Goal: Navigation & Orientation: Find specific page/section

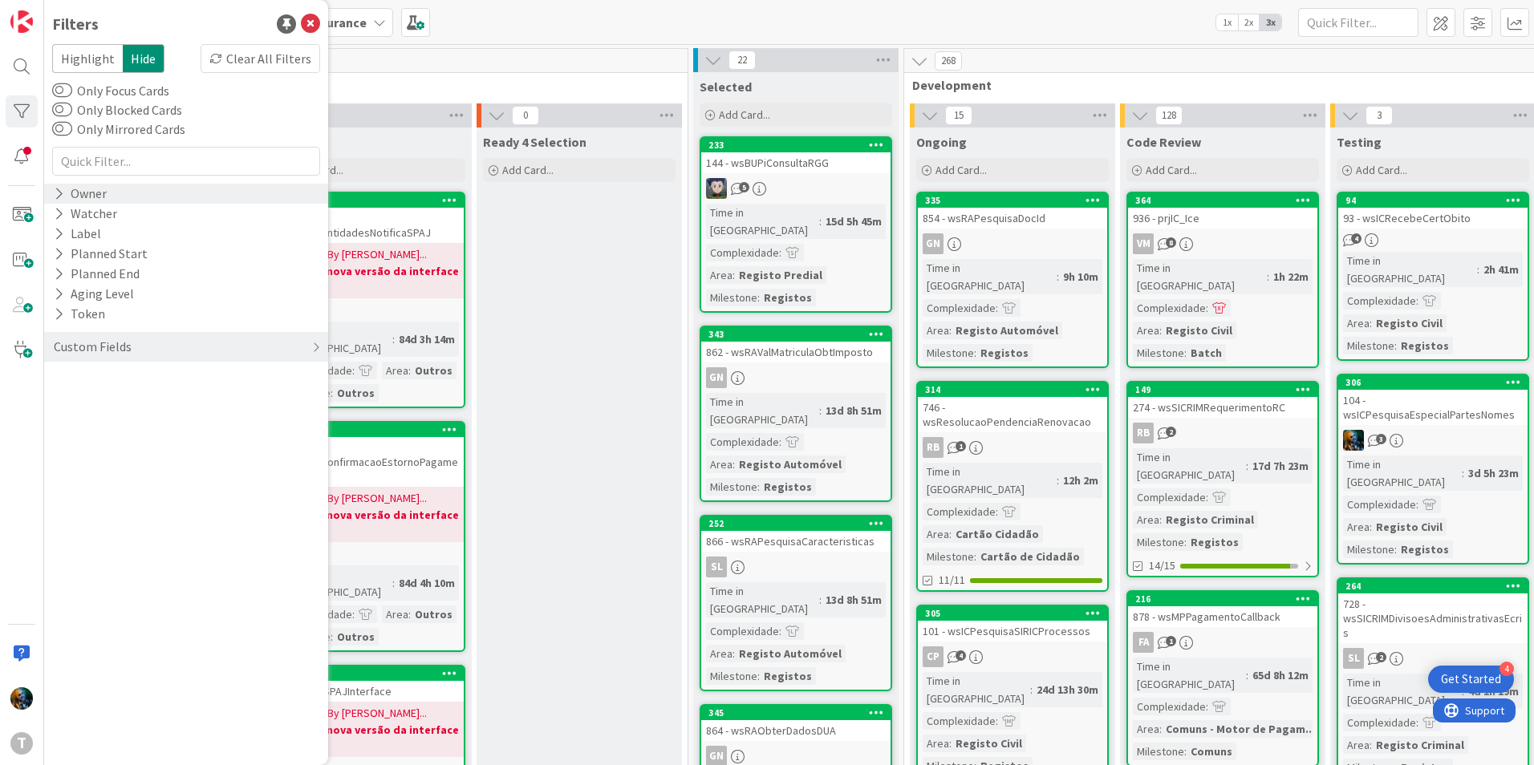
click at [117, 200] on div "Owner" at bounding box center [186, 194] width 284 height 20
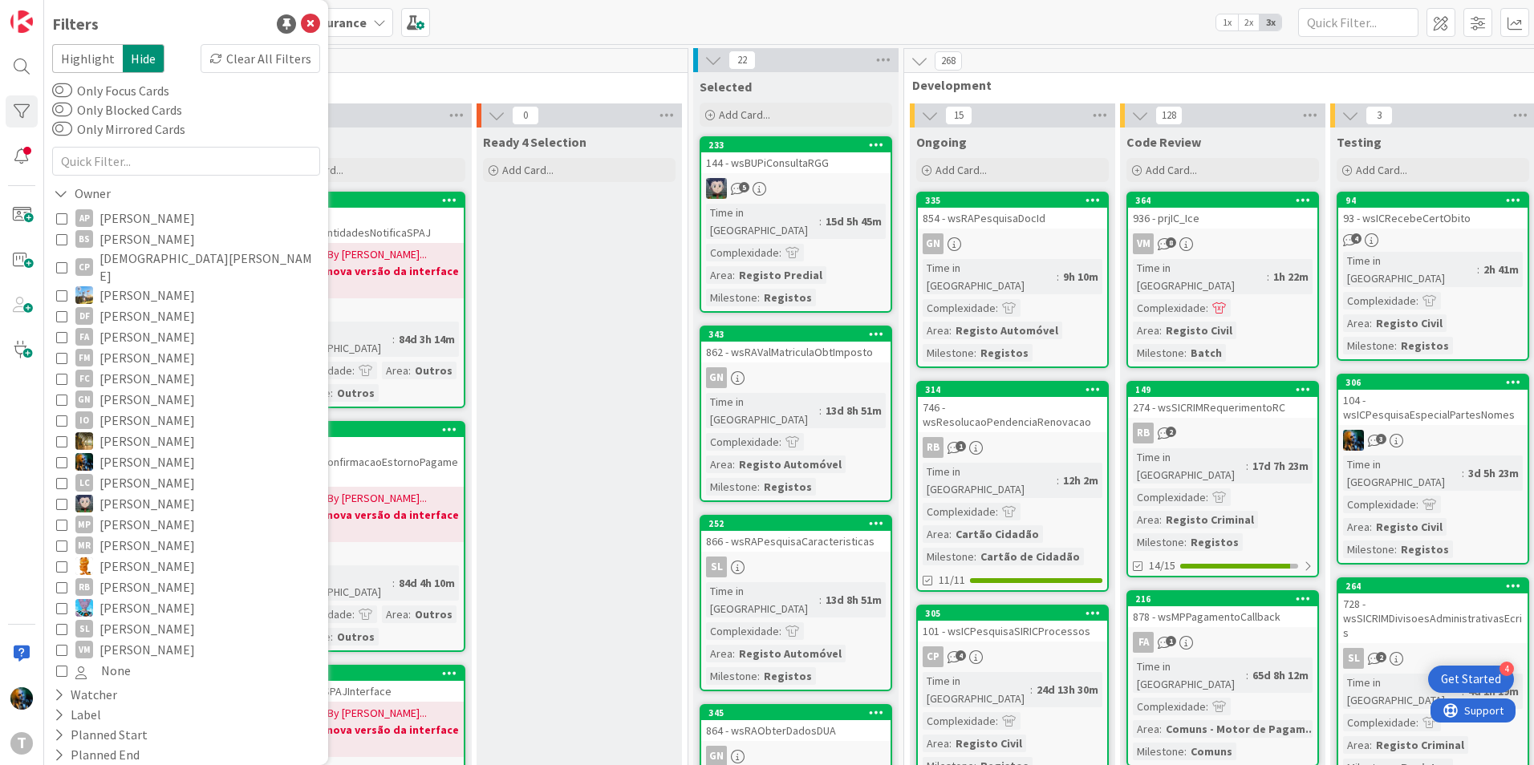
click at [61, 456] on icon at bounding box center [61, 461] width 11 height 11
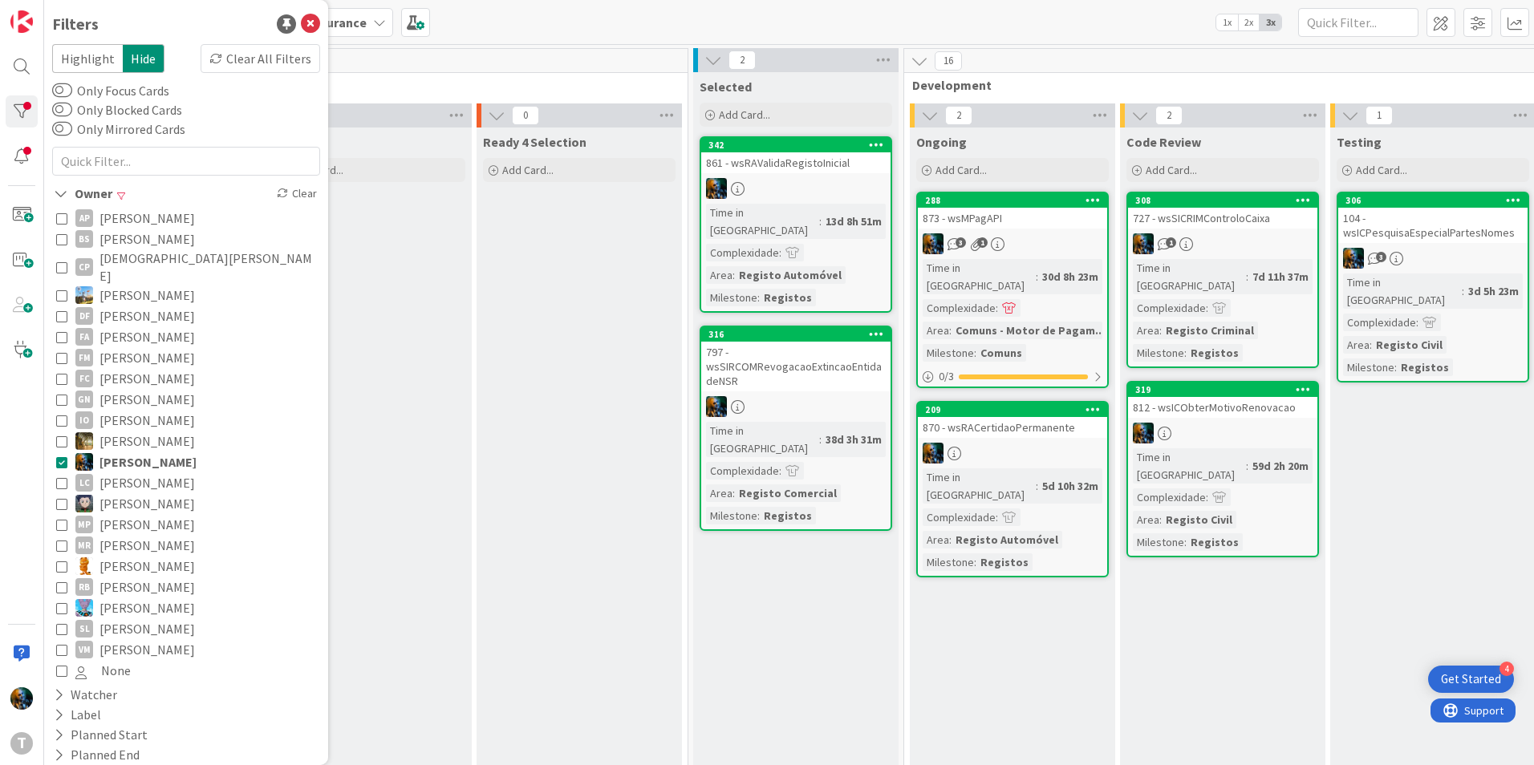
click at [1205, 238] on div "1" at bounding box center [1222, 243] width 189 height 21
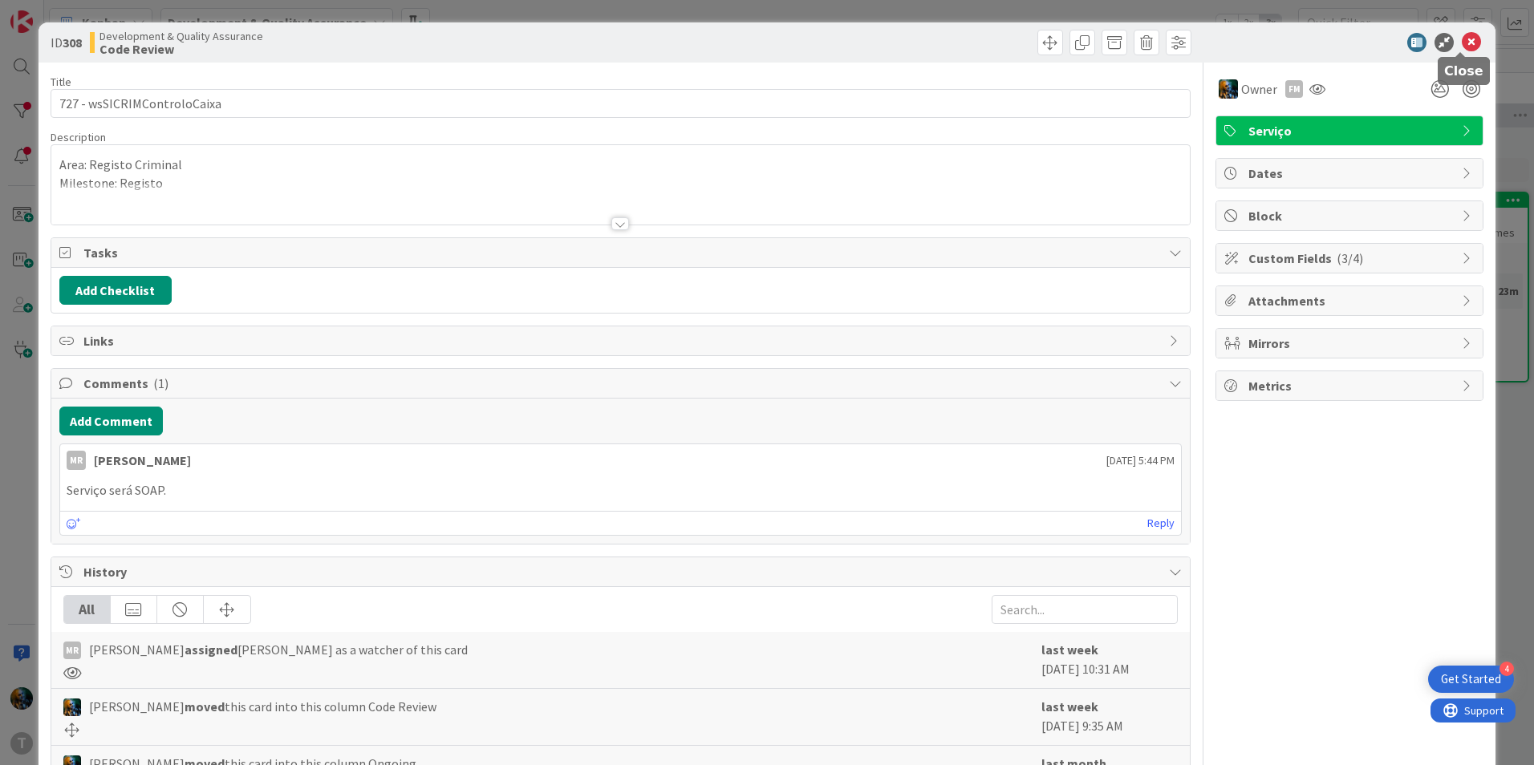
click at [1464, 46] on icon at bounding box center [1470, 42] width 19 height 19
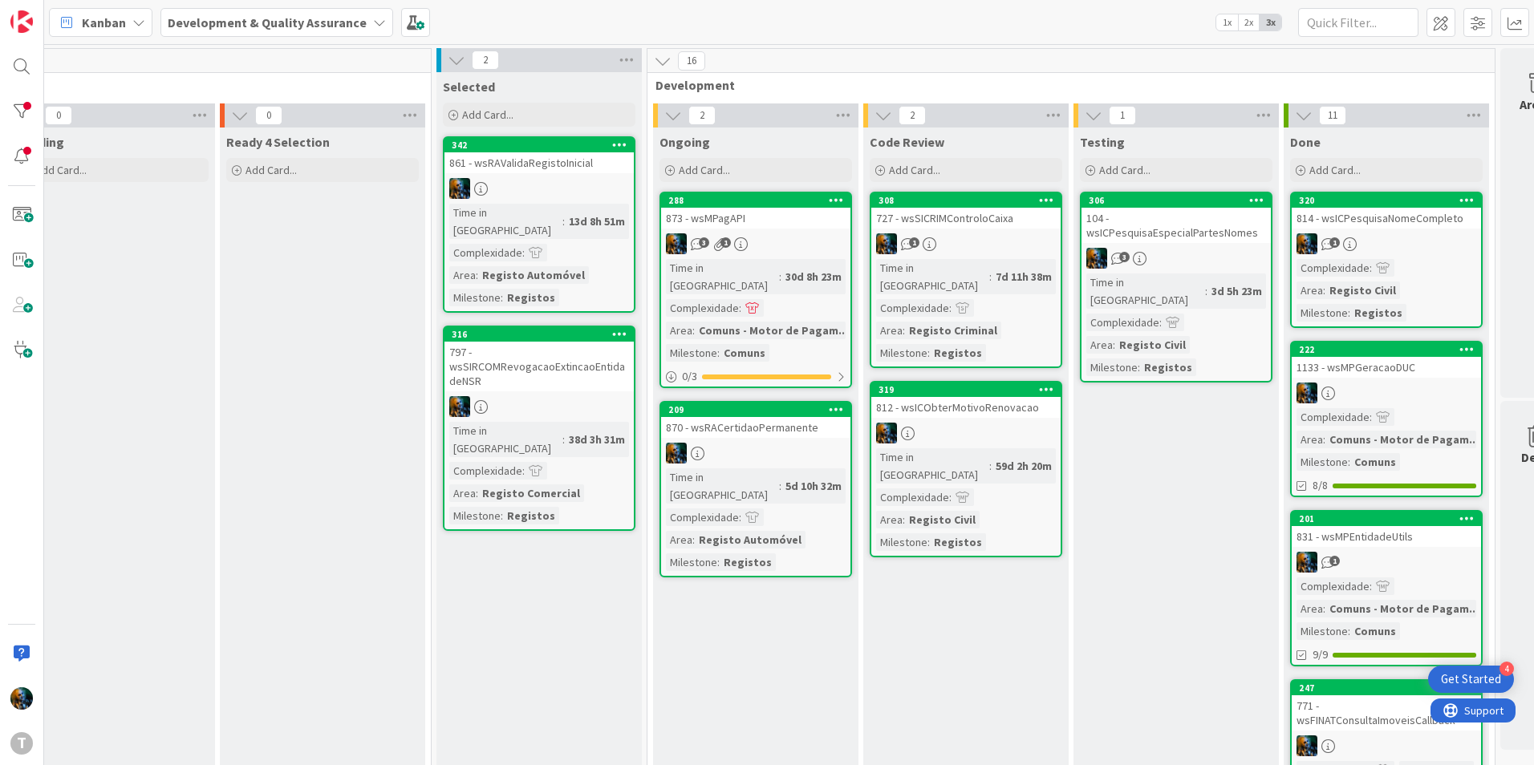
scroll to position [0, 321]
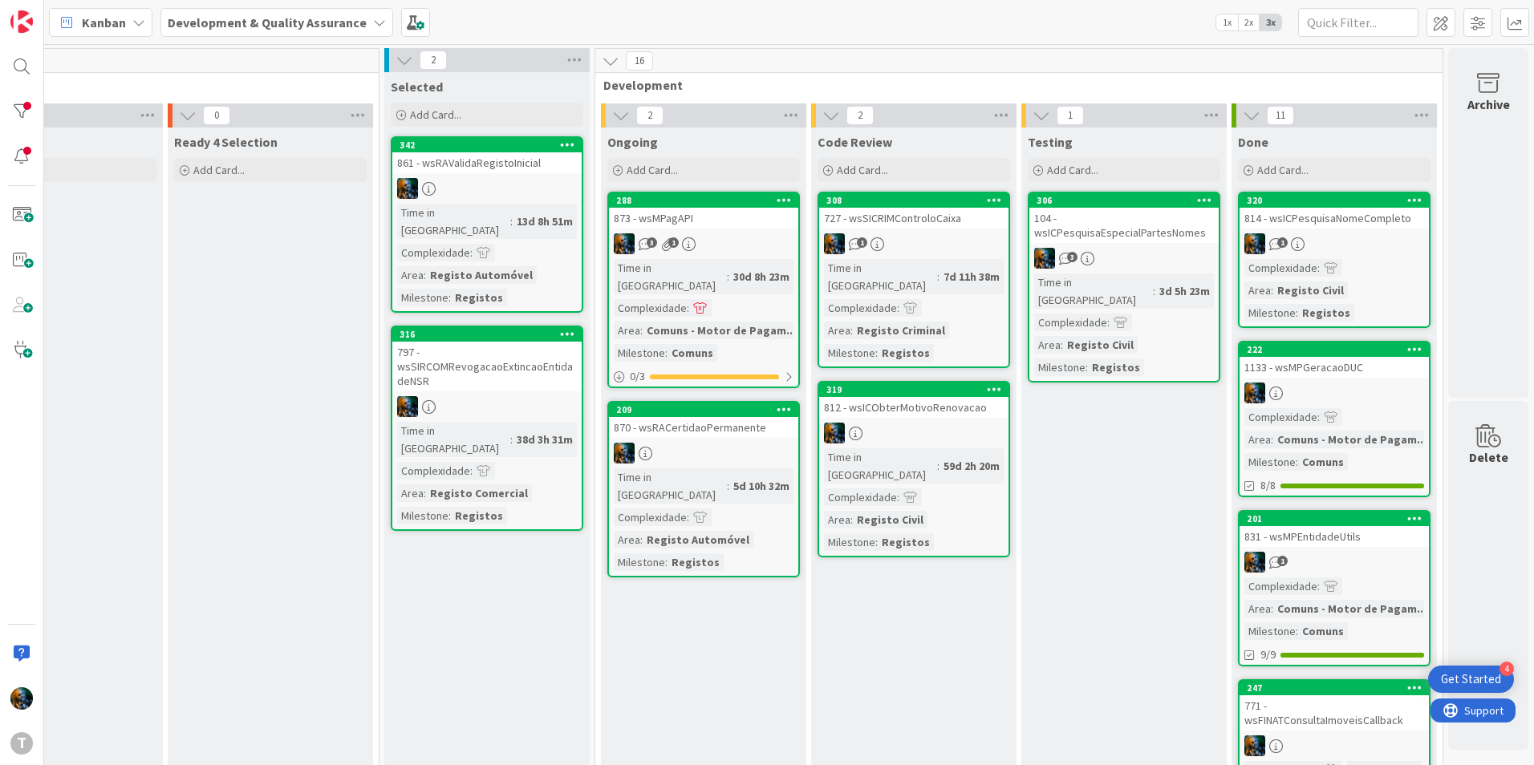
click at [945, 423] on div at bounding box center [913, 433] width 189 height 21
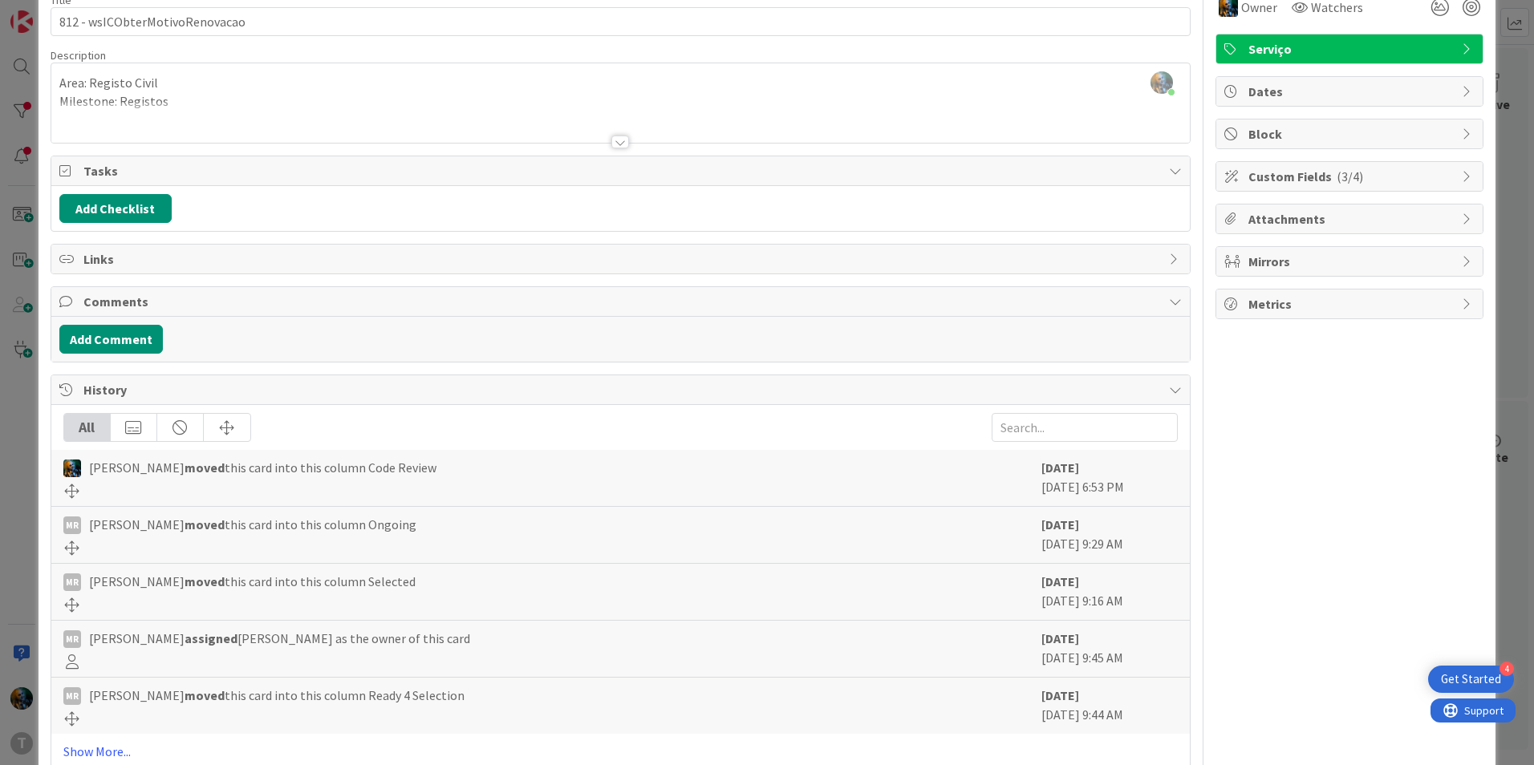
scroll to position [121, 0]
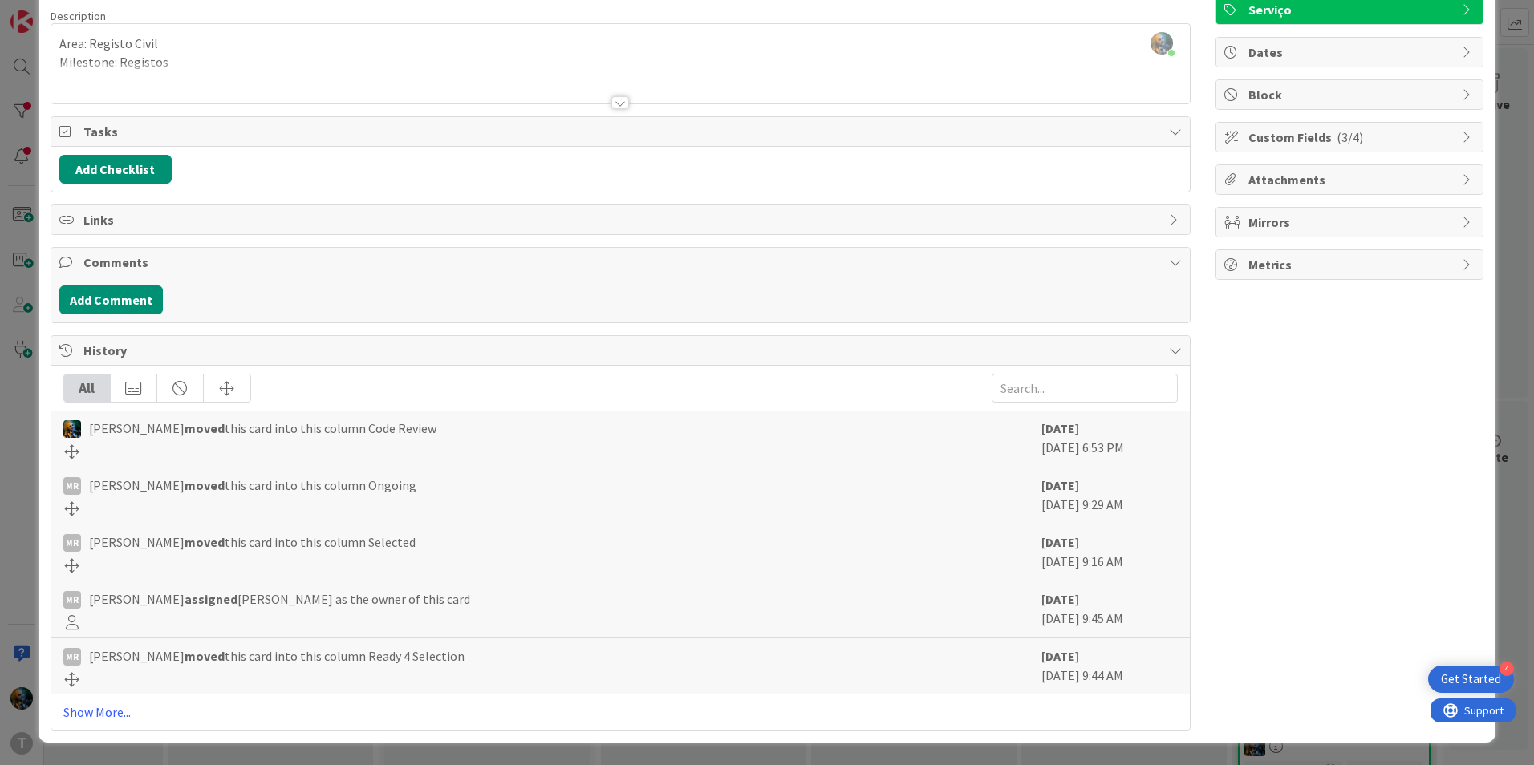
click at [1359, 433] on div "Owner Watchers Serviço Dates Block Custom Fields ( 3/4 ) Attachments Mirrors Me…" at bounding box center [1349, 335] width 268 height 789
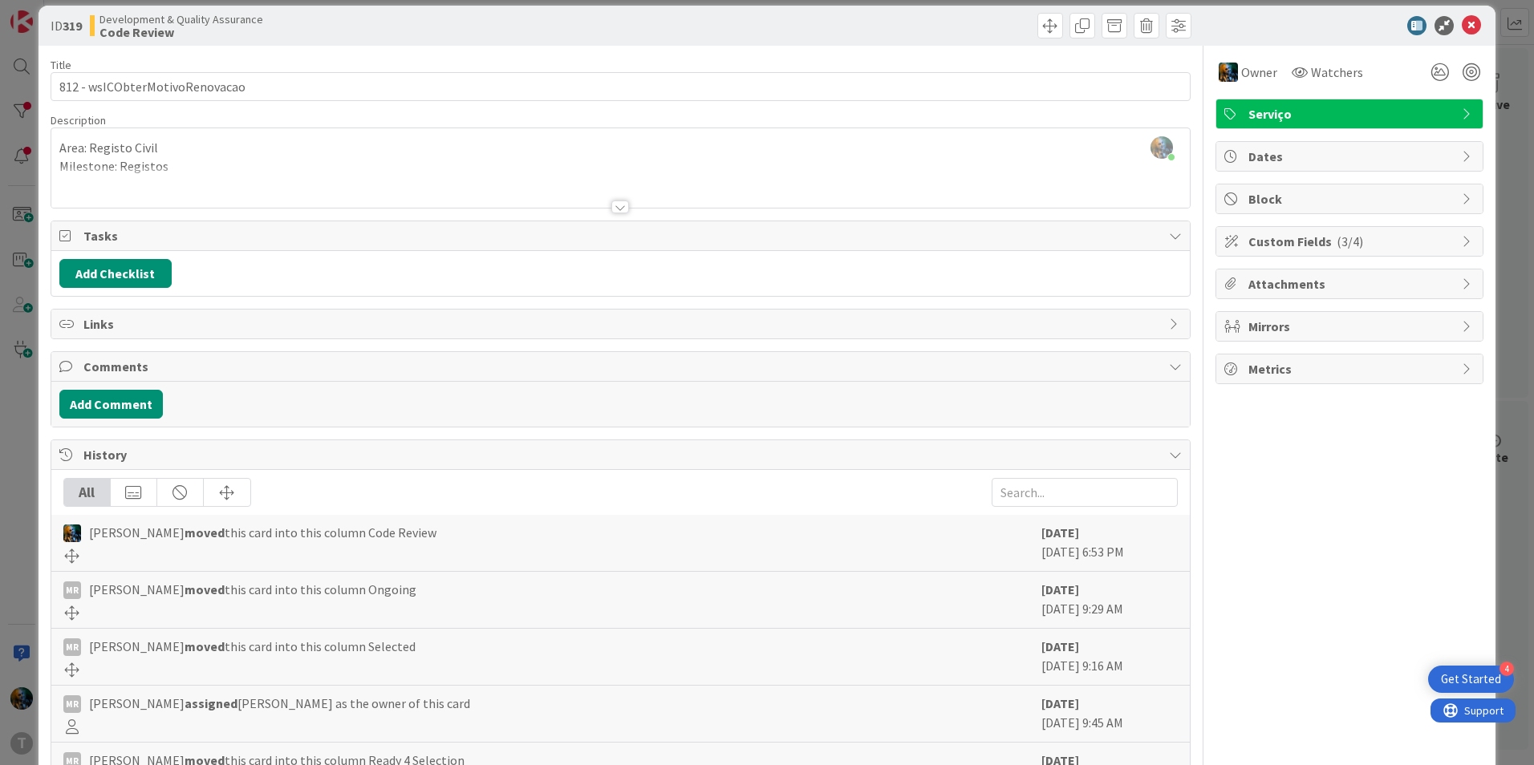
scroll to position [0, 0]
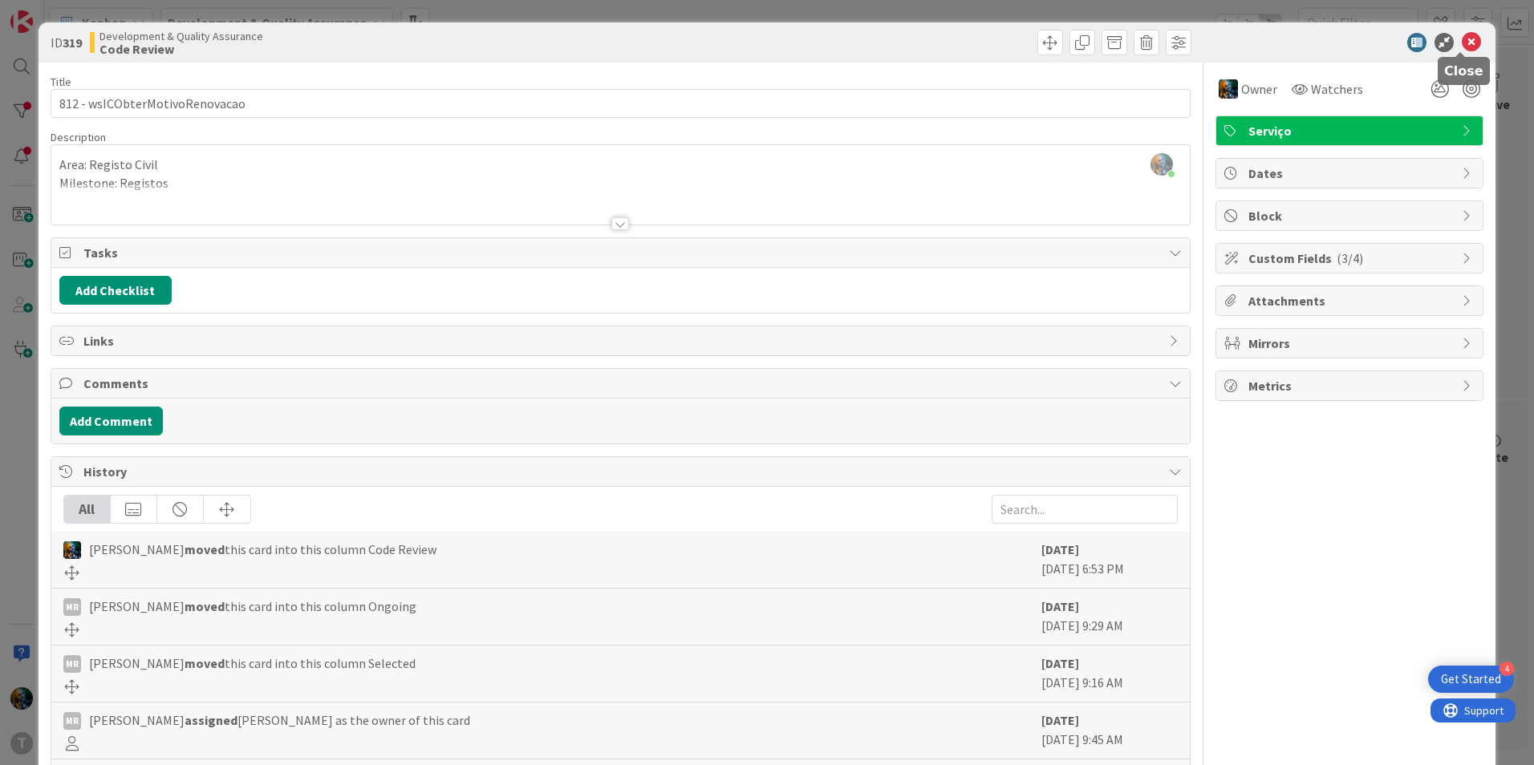
click at [1461, 39] on icon at bounding box center [1470, 42] width 19 height 19
